Goal: Use online tool/utility: Utilize a website feature to perform a specific function

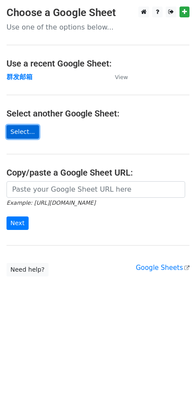
click at [27, 130] on link "Select..." at bounding box center [23, 131] width 33 height 13
click at [19, 130] on link "Select..." at bounding box center [23, 131] width 33 height 13
click at [22, 126] on link "Select..." at bounding box center [23, 131] width 33 height 13
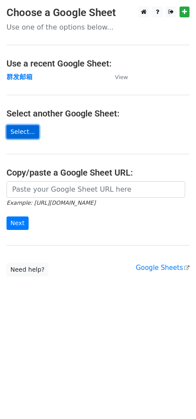
click at [22, 126] on link "Select..." at bounding box center [23, 131] width 33 height 13
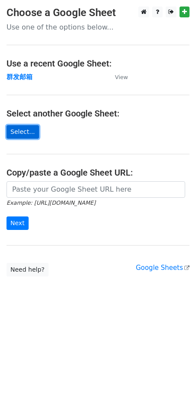
click at [22, 126] on link "Select..." at bounding box center [23, 131] width 33 height 13
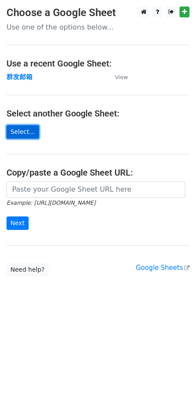
click at [22, 126] on link "Select..." at bounding box center [23, 131] width 33 height 13
click at [27, 133] on link "Select..." at bounding box center [23, 131] width 33 height 13
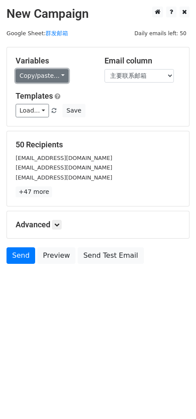
click at [48, 75] on link "Copy/paste..." at bounding box center [42, 75] width 53 height 13
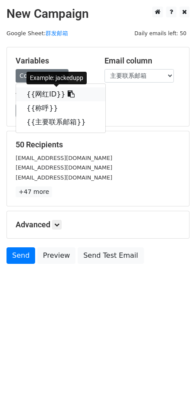
click at [45, 90] on link "{{网红ID}}" at bounding box center [61, 94] width 90 height 14
